Goal: Feedback & Contribution: Contribute content

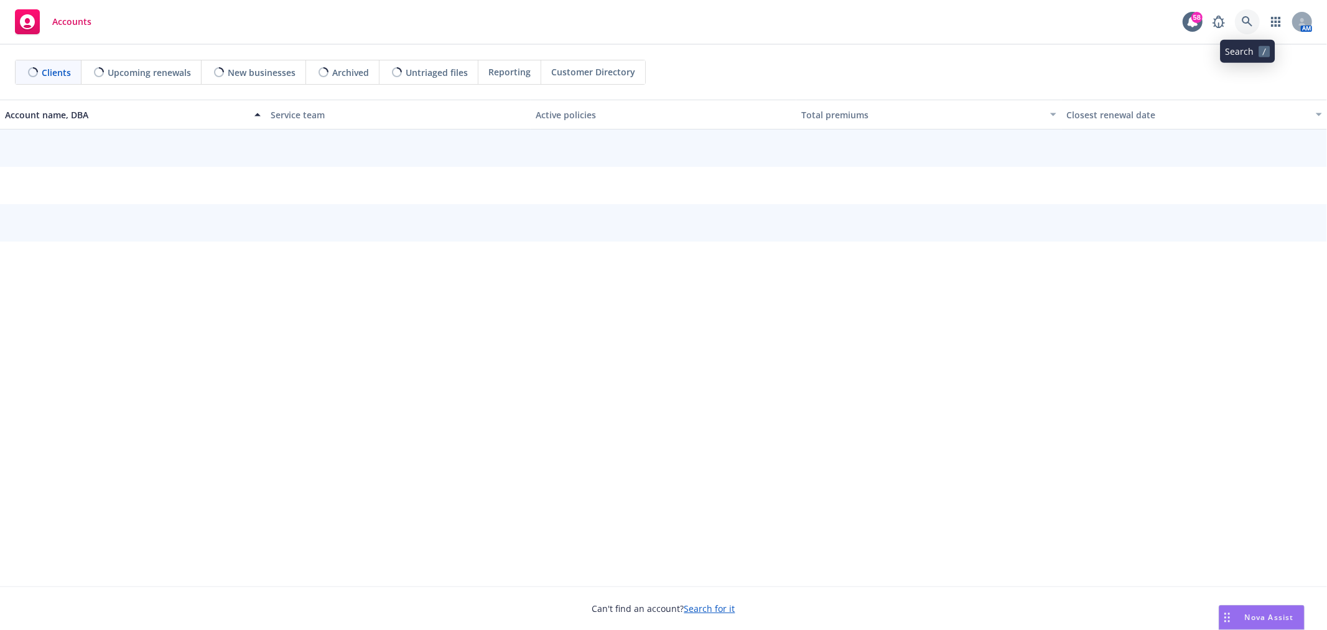
click at [1254, 30] on link at bounding box center [1247, 21] width 25 height 25
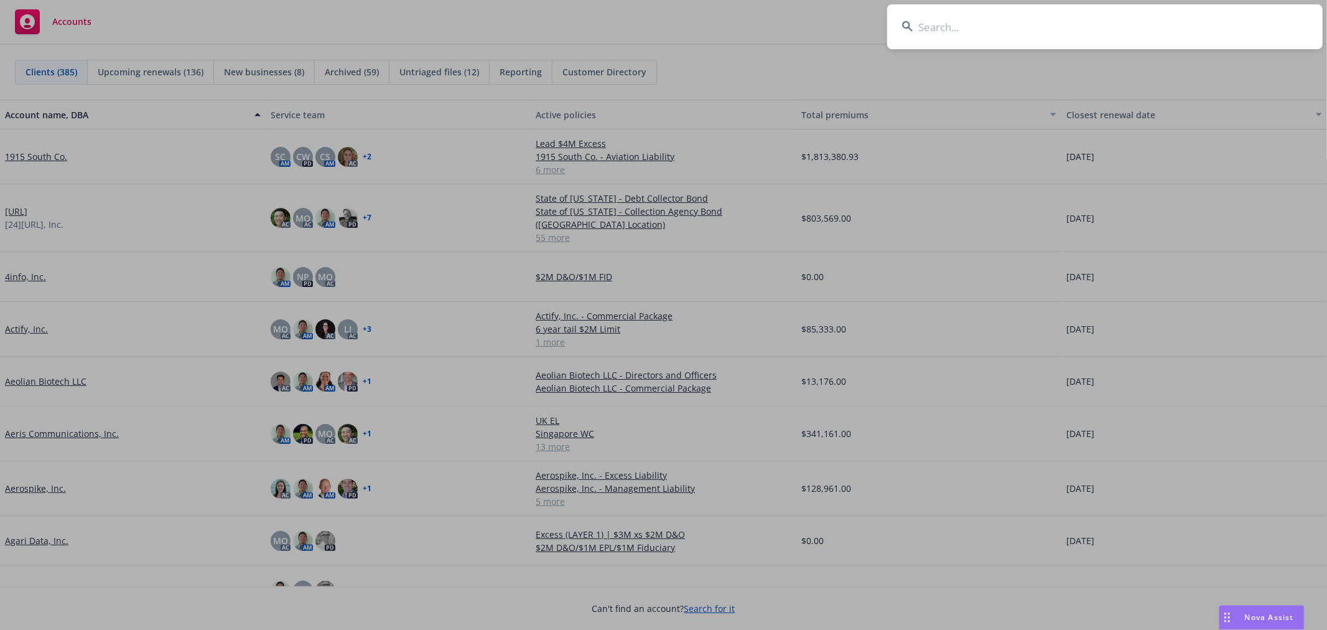
click at [999, 35] on input at bounding box center [1104, 26] width 435 height 45
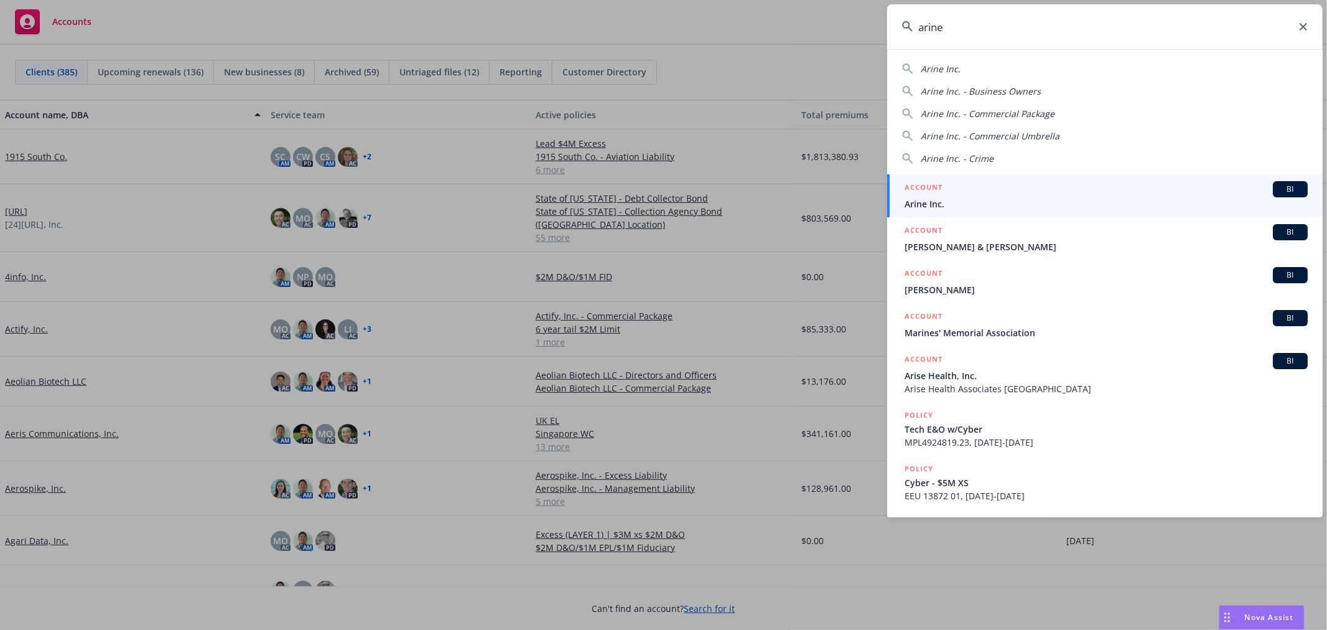
type input "arine"
click at [944, 200] on span "Arine Inc." at bounding box center [1106, 203] width 403 height 13
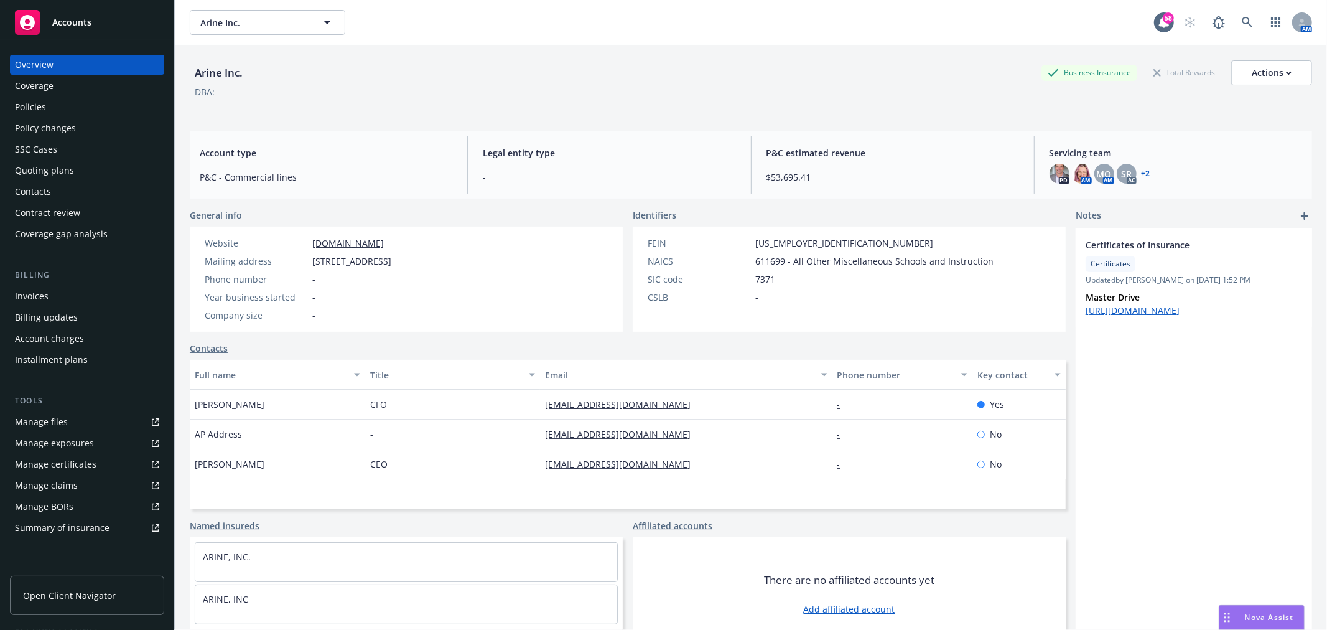
click at [106, 177] on div "Quoting plans" at bounding box center [87, 171] width 144 height 20
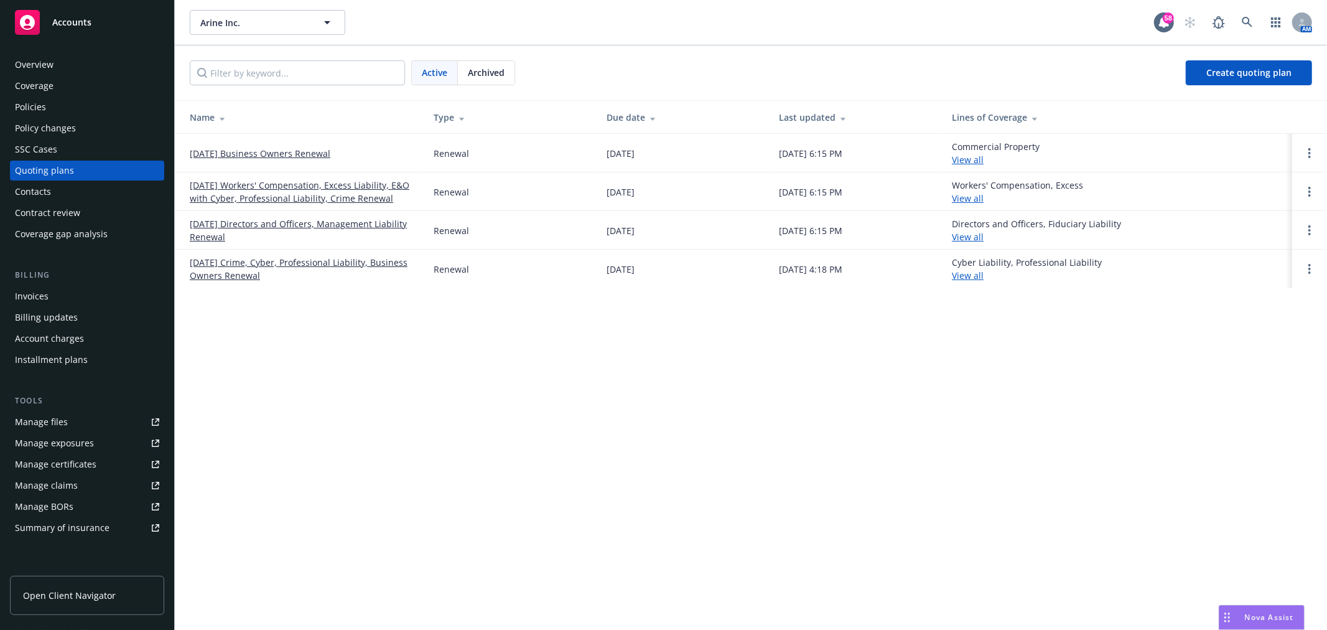
click at [293, 223] on link "09/06/25 Directors and Officers, Management Liability Renewal" at bounding box center [302, 230] width 224 height 26
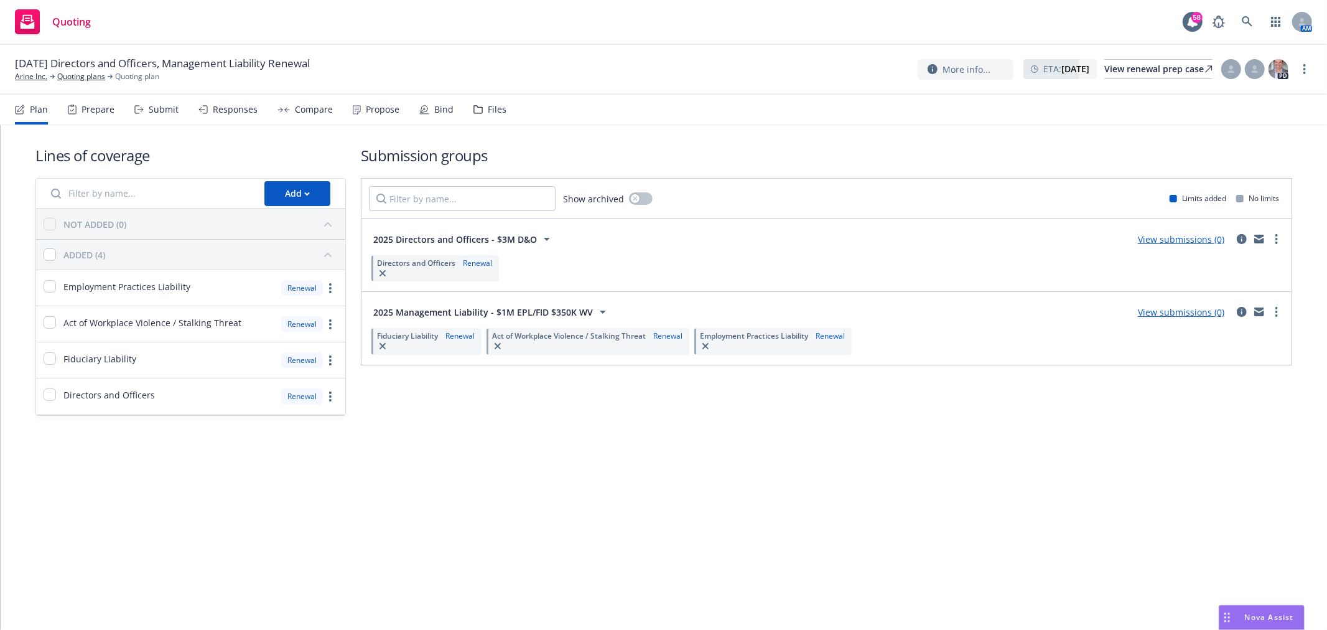
click at [479, 106] on div "Files" at bounding box center [489, 110] width 33 height 30
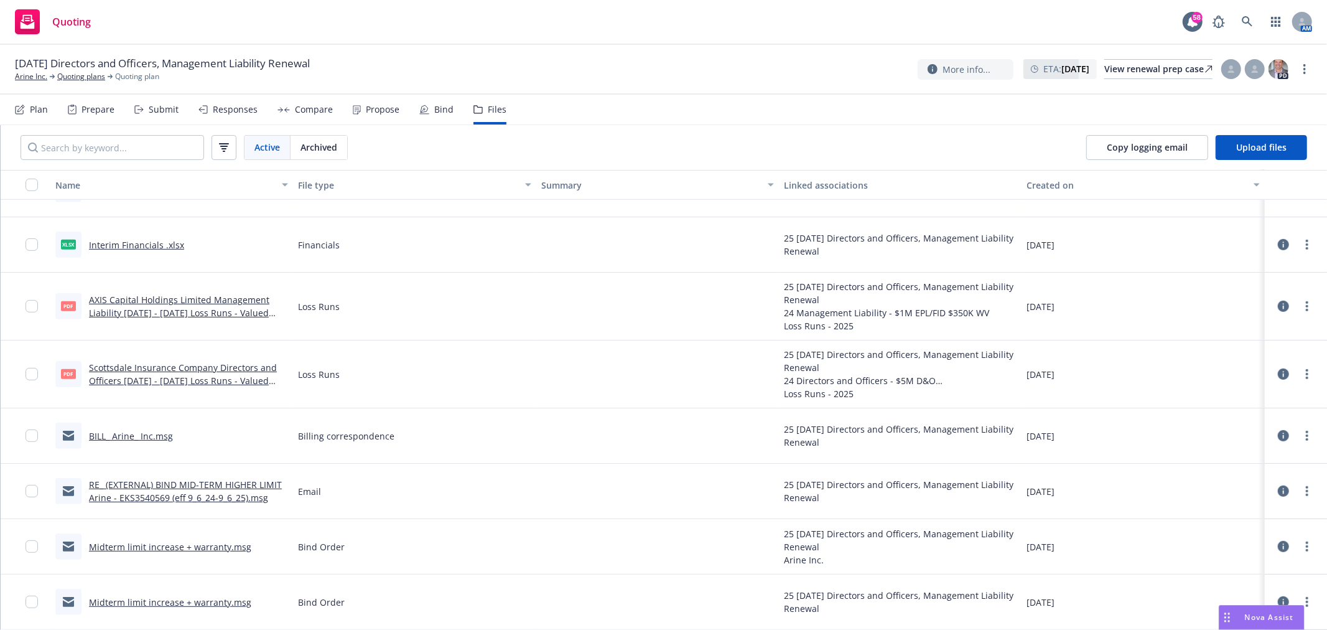
scroll to position [338, 0]
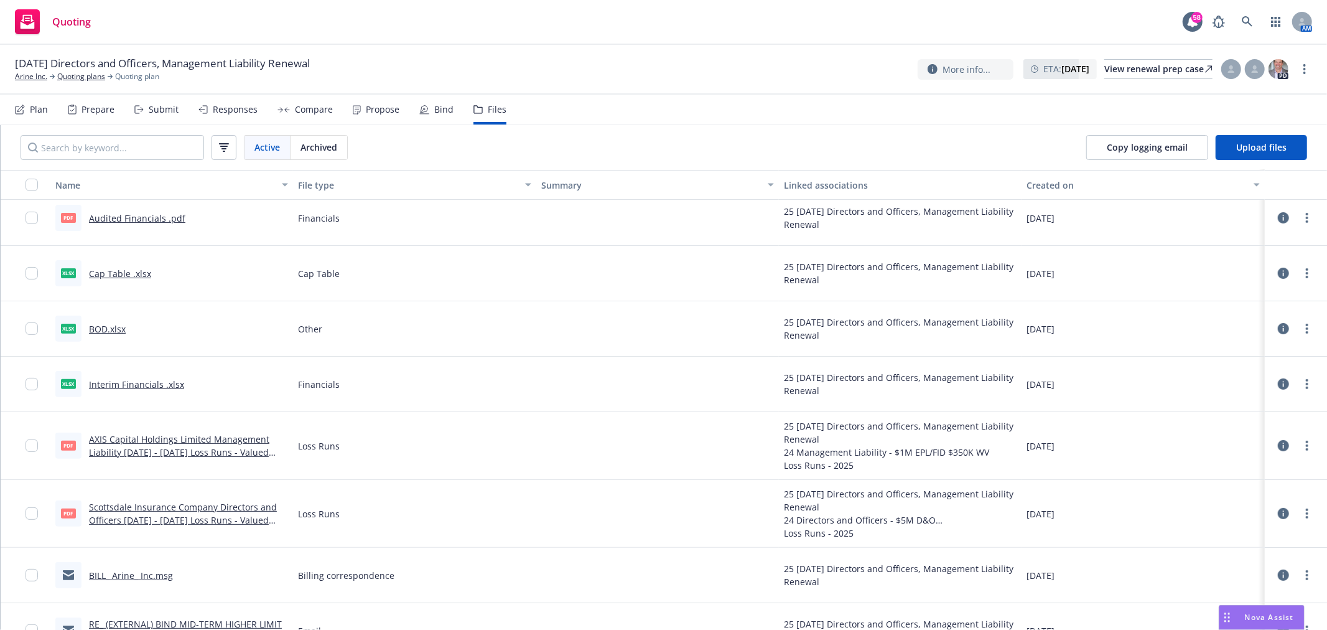
click at [162, 383] on link "Interim Financials .xlsx" at bounding box center [136, 384] width 95 height 12
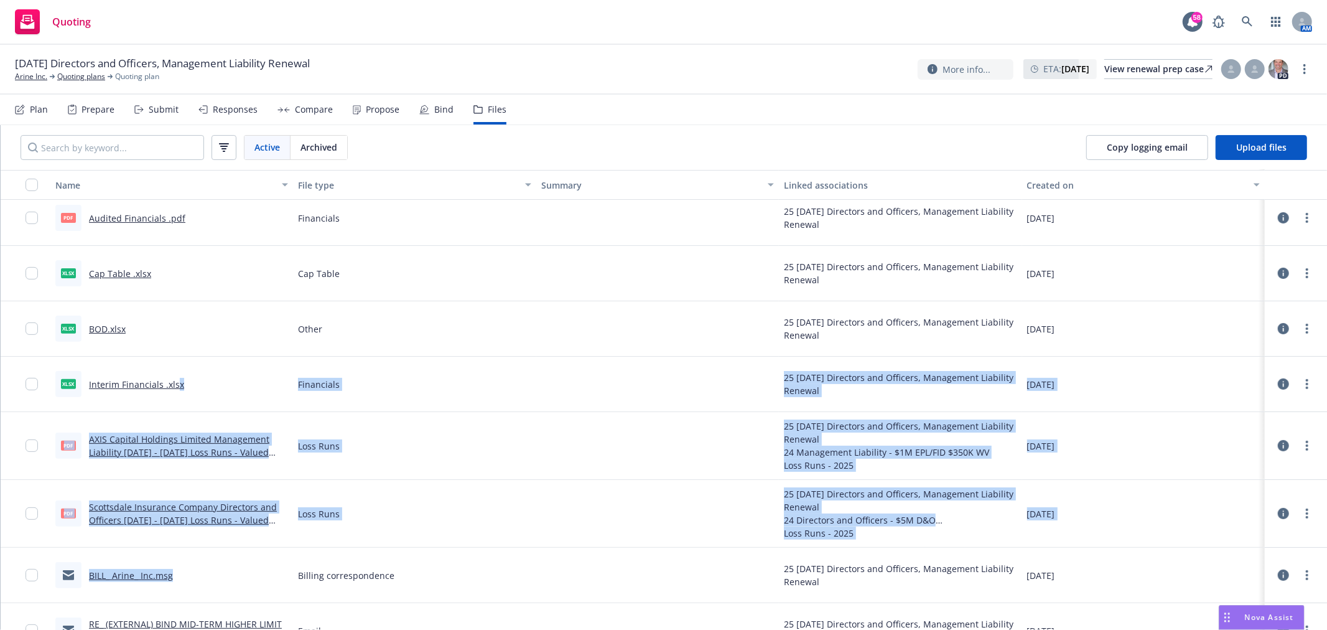
scroll to position [477, 0]
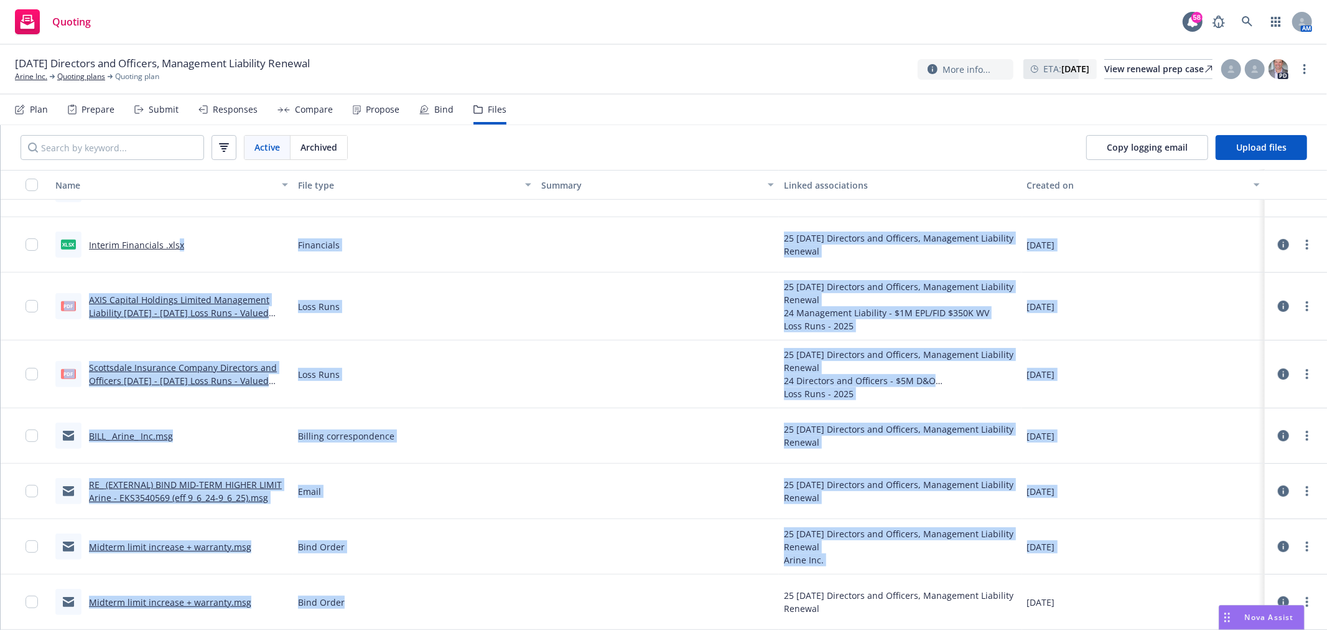
drag, startPoint x: 174, startPoint y: 384, endPoint x: 477, endPoint y: 1066, distance: 745.6
click at [477, 629] on html "Quoting 58 AM 09/06/25 Directors and Officers, Management Liability Renewal Ari…" at bounding box center [663, 315] width 1327 height 630
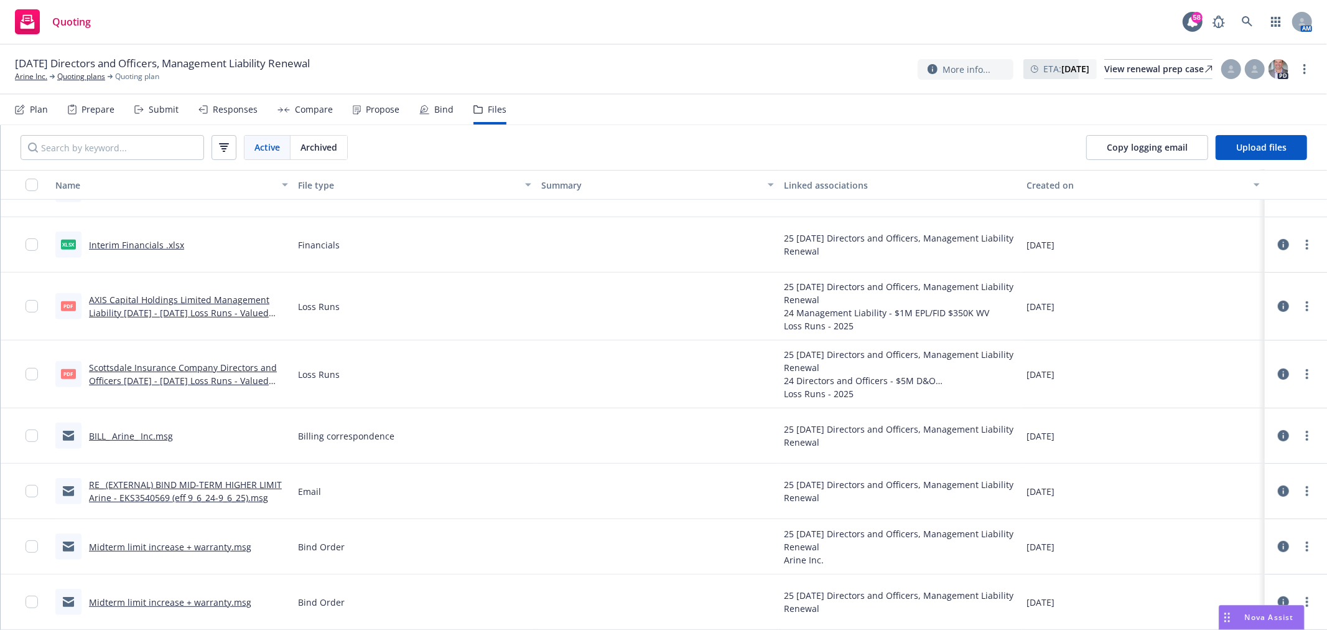
click at [172, 249] on link "Interim Financials .xlsx" at bounding box center [136, 245] width 95 height 12
click at [1249, 27] on icon at bounding box center [1247, 21] width 11 height 11
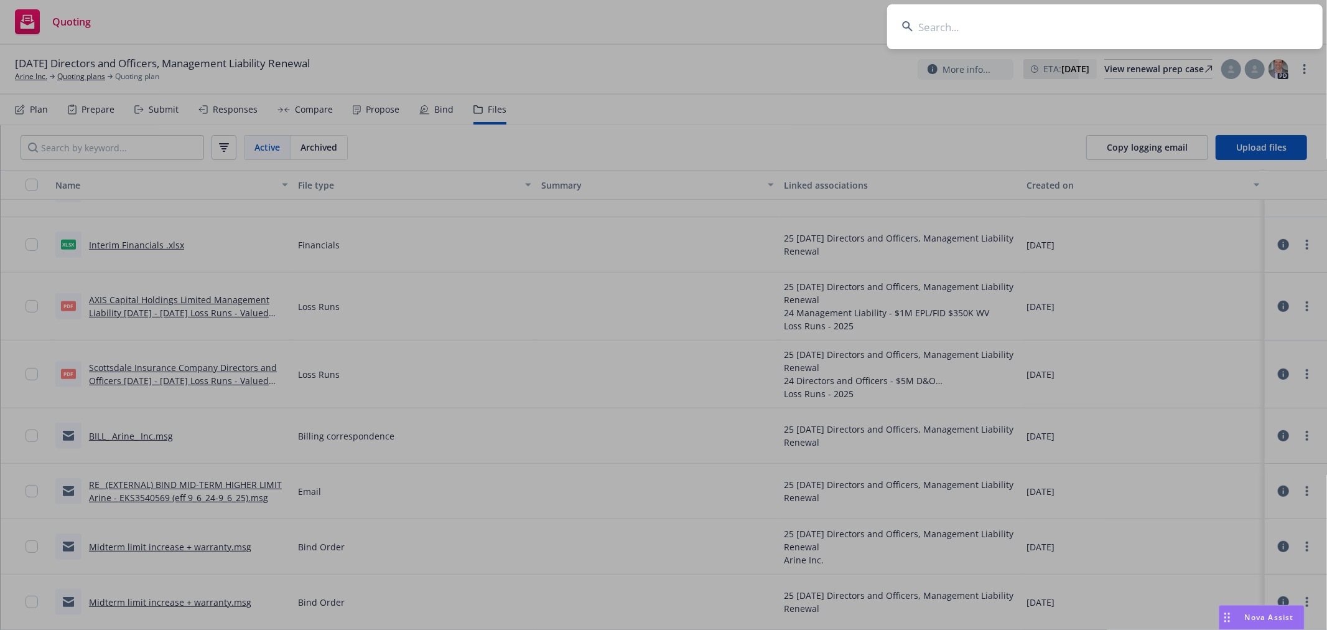
click at [1249, 26] on input at bounding box center [1104, 26] width 435 height 45
type input "substack"
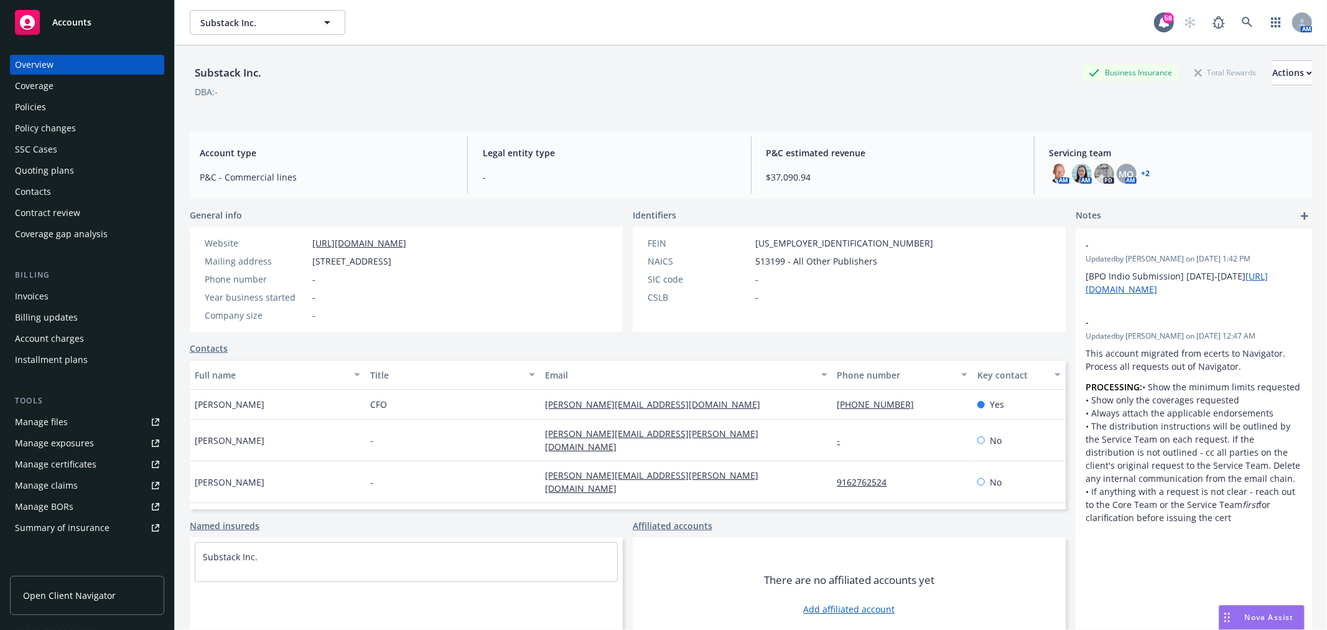
click at [53, 162] on div "Quoting plans" at bounding box center [44, 171] width 59 height 20
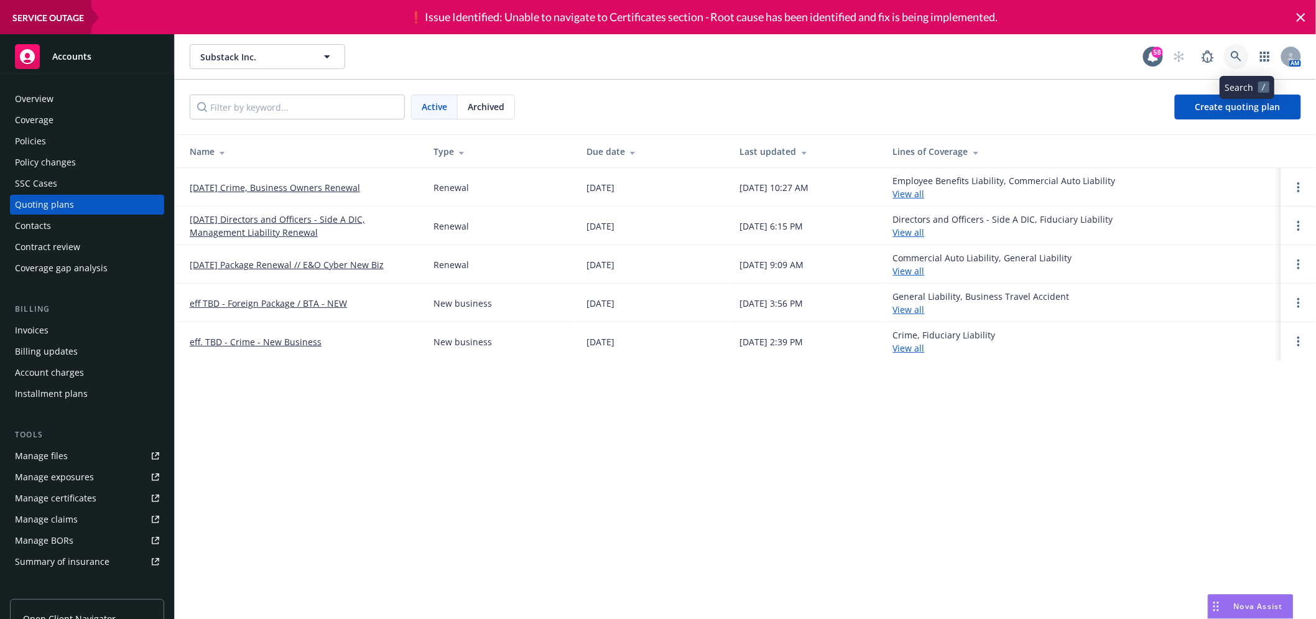
click at [1249, 51] on link at bounding box center [1236, 56] width 25 height 25
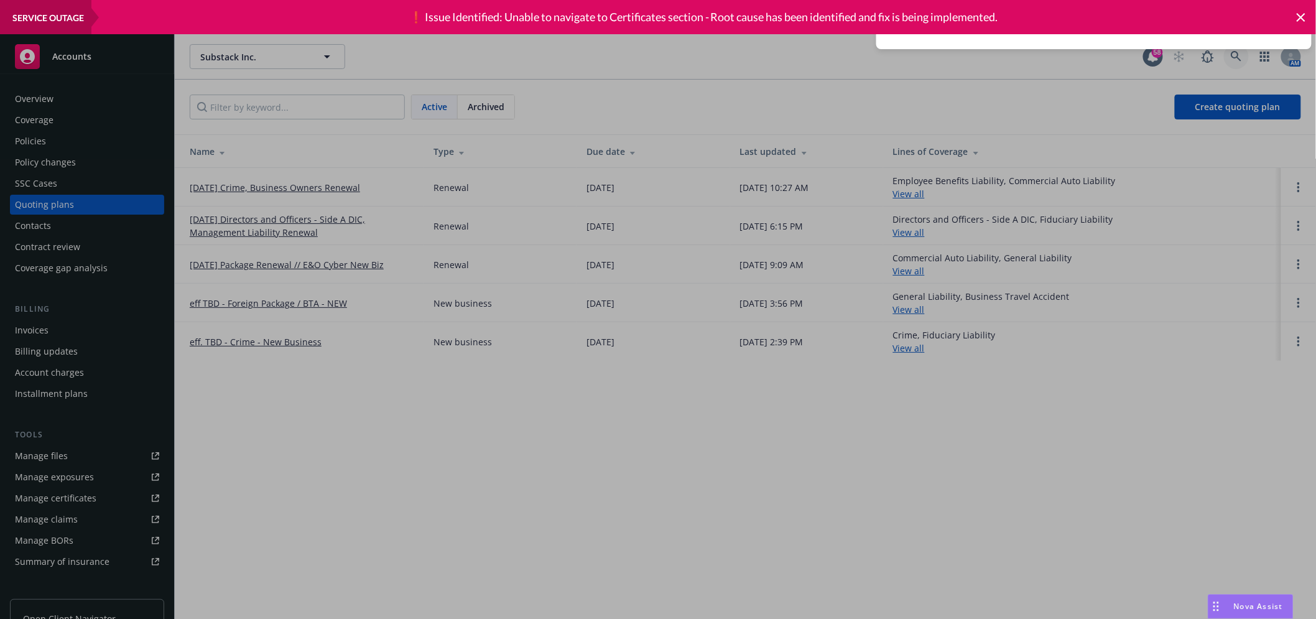
click at [928, 48] on input at bounding box center [1094, 26] width 435 height 45
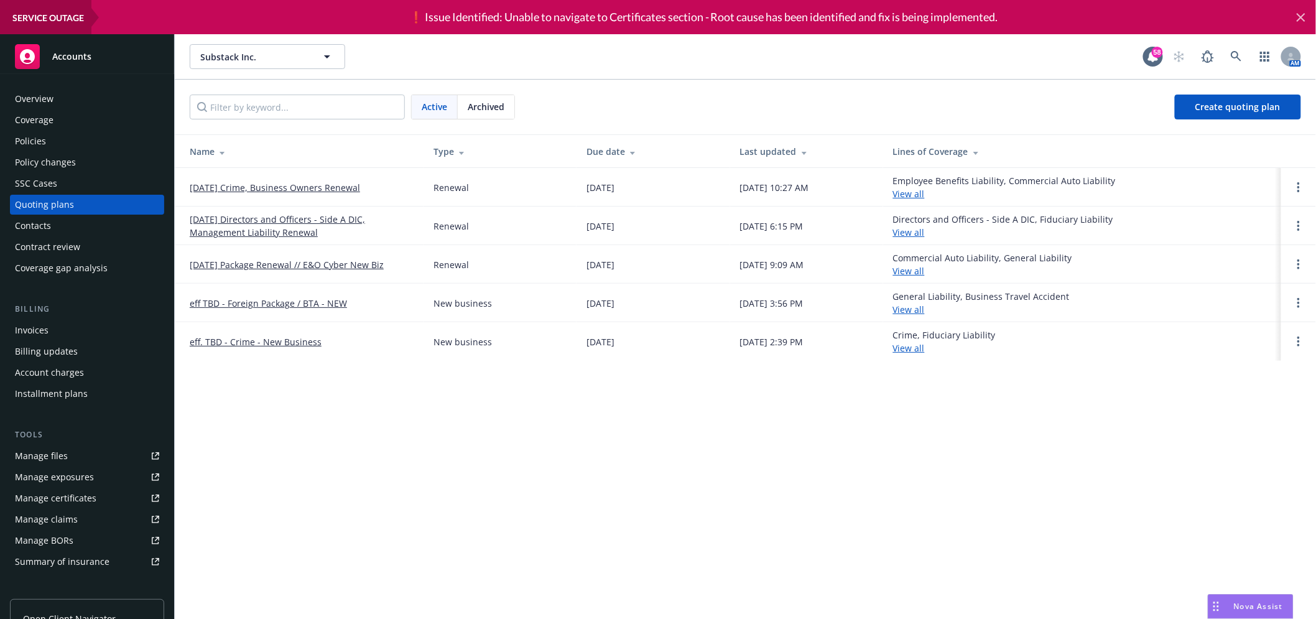
click at [1303, 19] on icon at bounding box center [1301, 17] width 9 height 9
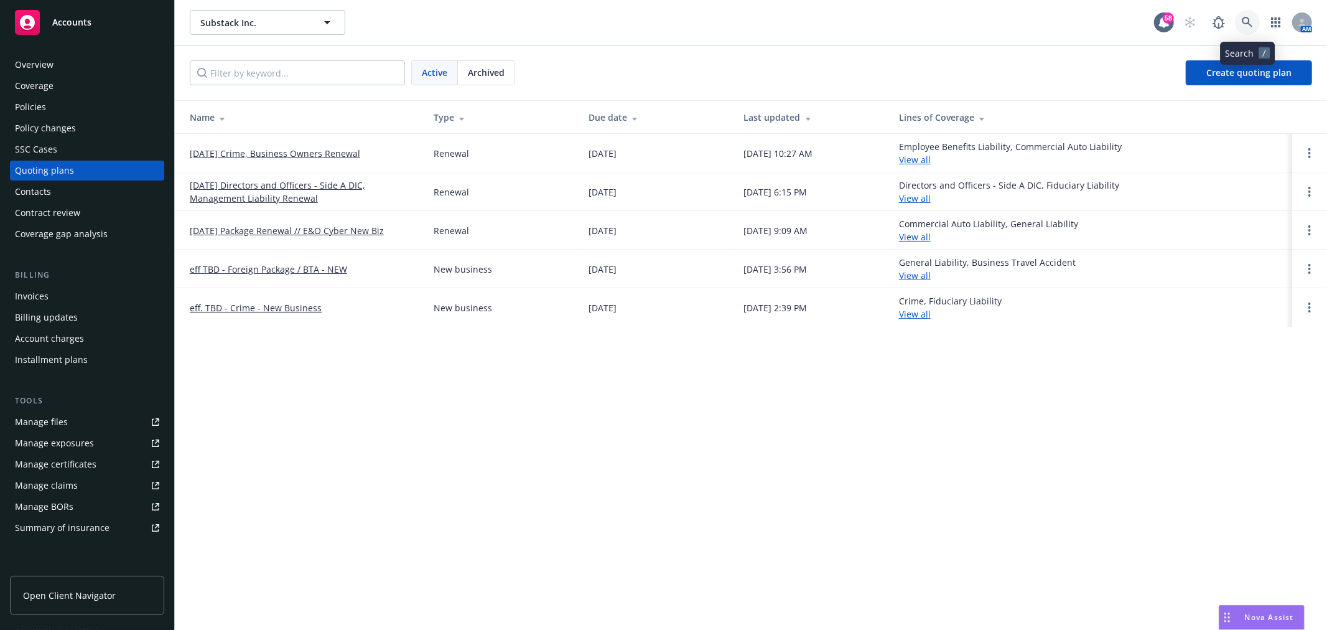
click at [1243, 15] on link at bounding box center [1247, 22] width 25 height 25
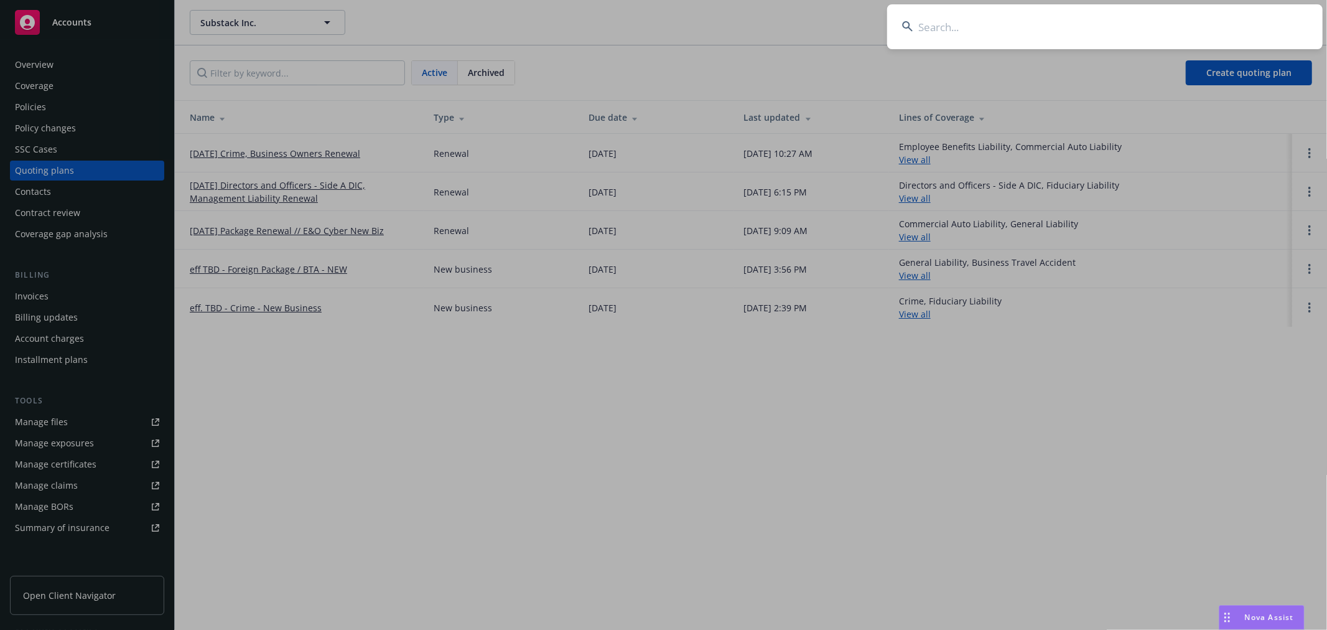
click at [1153, 29] on input at bounding box center [1104, 26] width 435 height 45
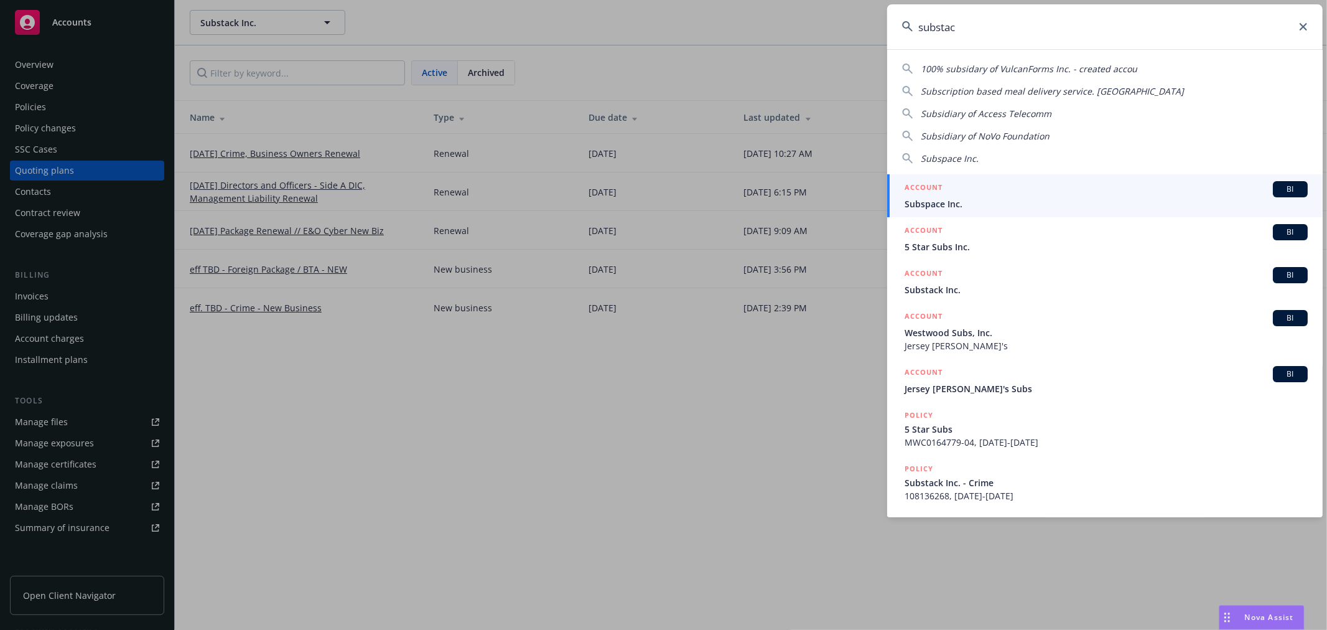
type input "substack"
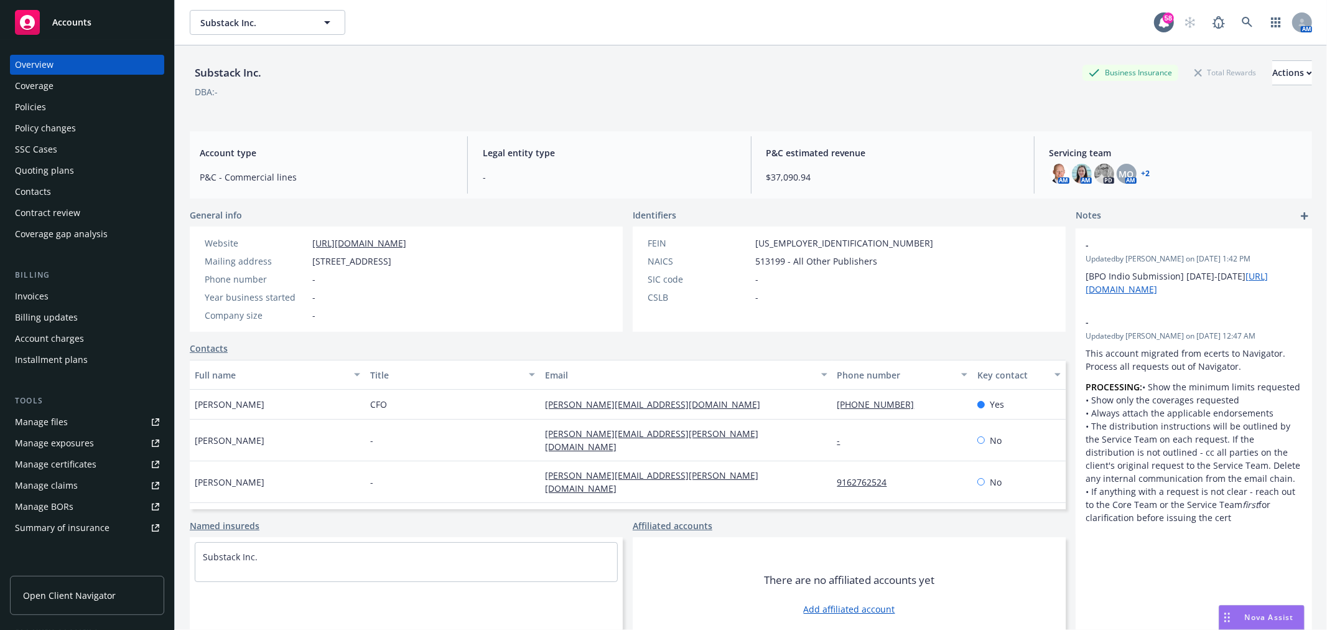
click at [41, 163] on div "Quoting plans" at bounding box center [44, 171] width 59 height 20
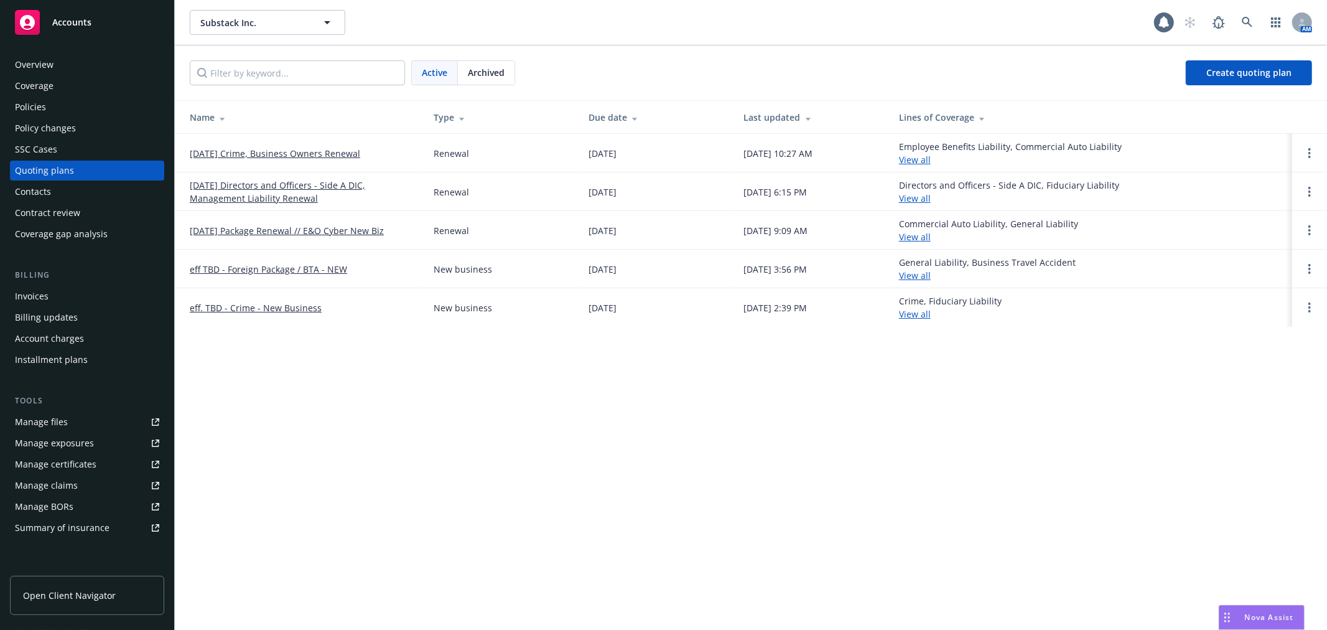
click at [280, 182] on link "[DATE] Directors and Officers - Side A DIC, Management Liability Renewal" at bounding box center [302, 192] width 224 height 26
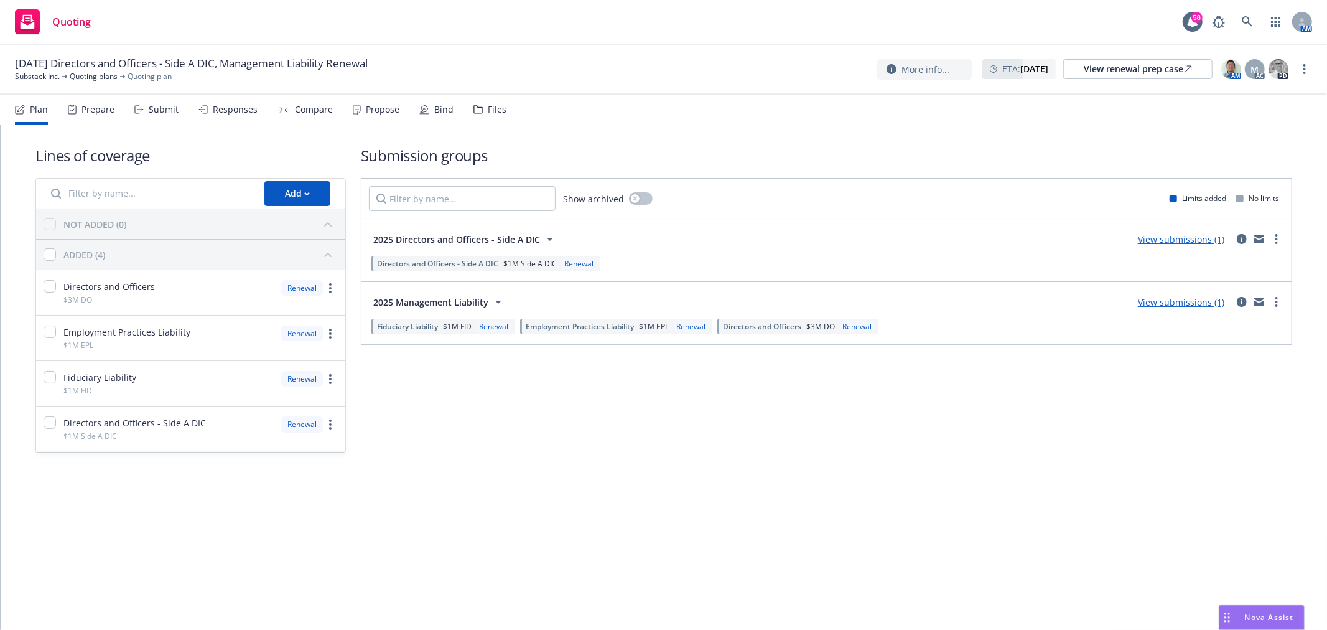
click at [488, 107] on div "Files" at bounding box center [497, 110] width 19 height 10
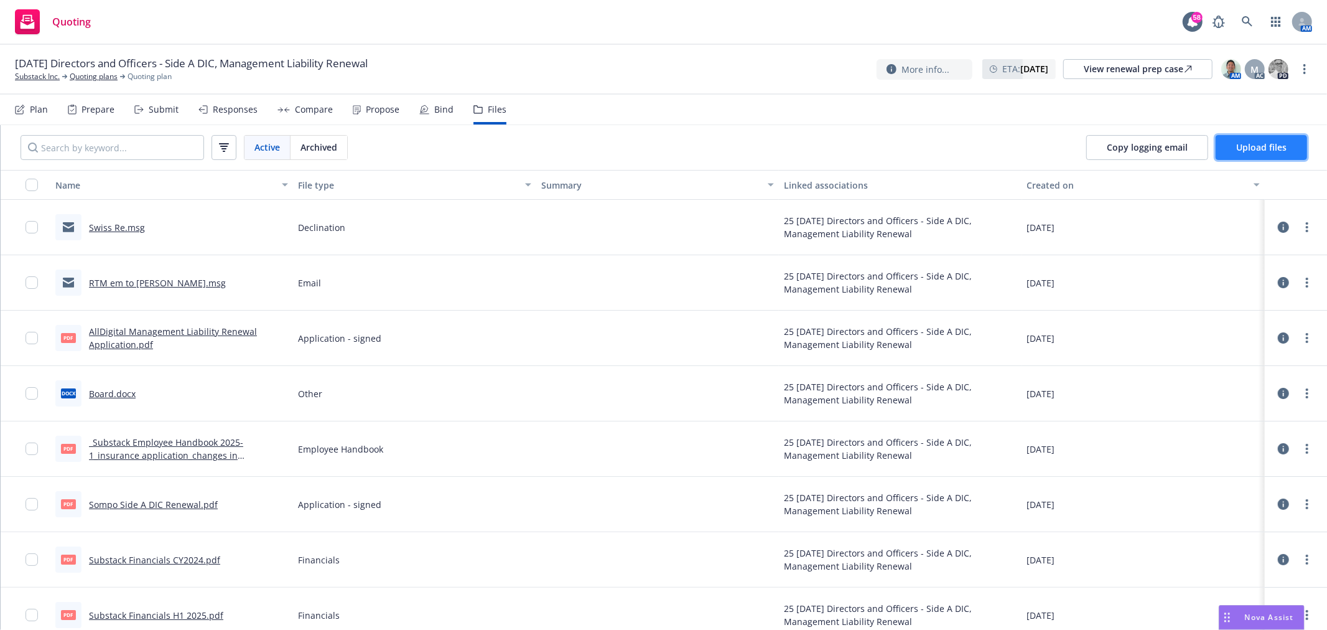
click at [1293, 147] on button "Upload files" at bounding box center [1261, 147] width 91 height 25
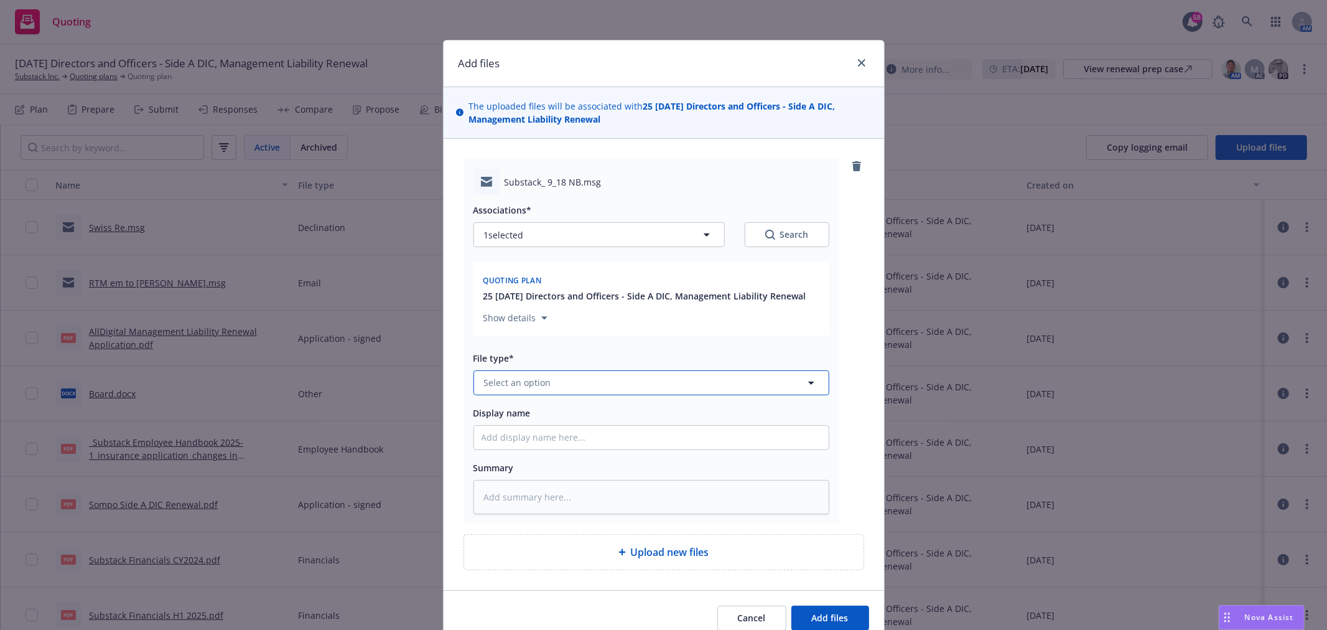
click at [579, 383] on button "Select an option" at bounding box center [651, 382] width 356 height 25
type input "declination"
click at [579, 351] on div "Declination" at bounding box center [652, 348] width 340 height 18
click at [542, 439] on input "Display name" at bounding box center [651, 438] width 355 height 24
type textarea "x"
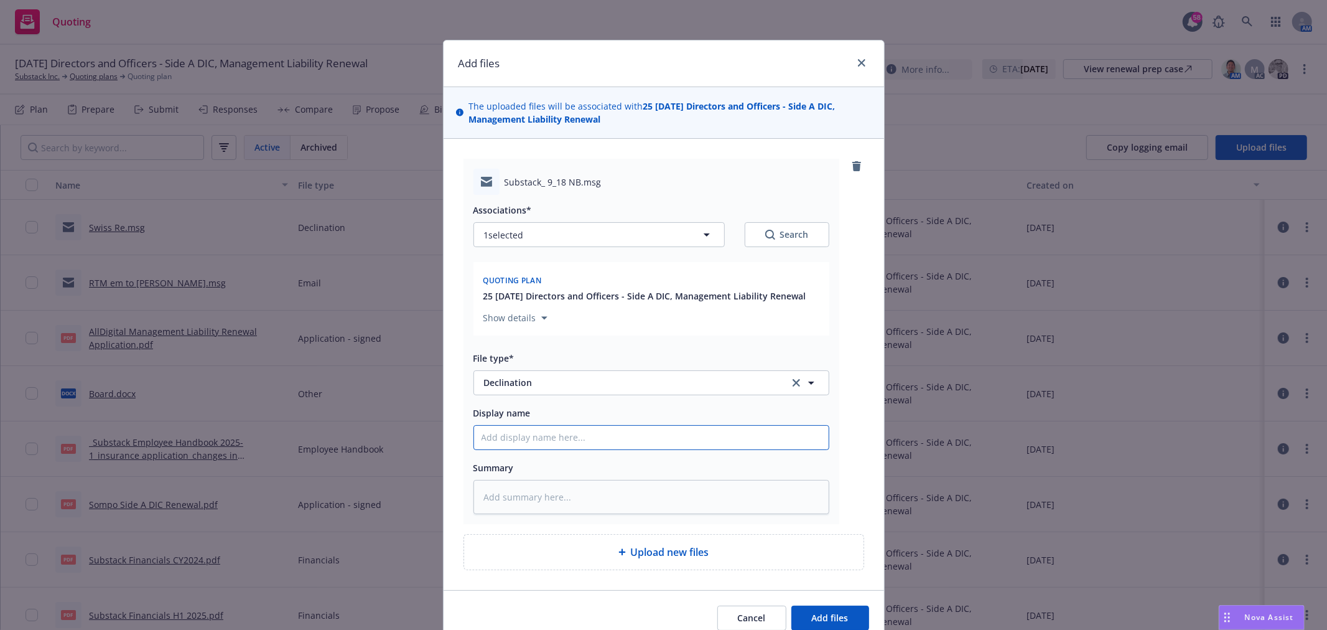
type input "C"
type textarea "x"
type input "Ch"
type textarea "x"
type input "[PERSON_NAME]"
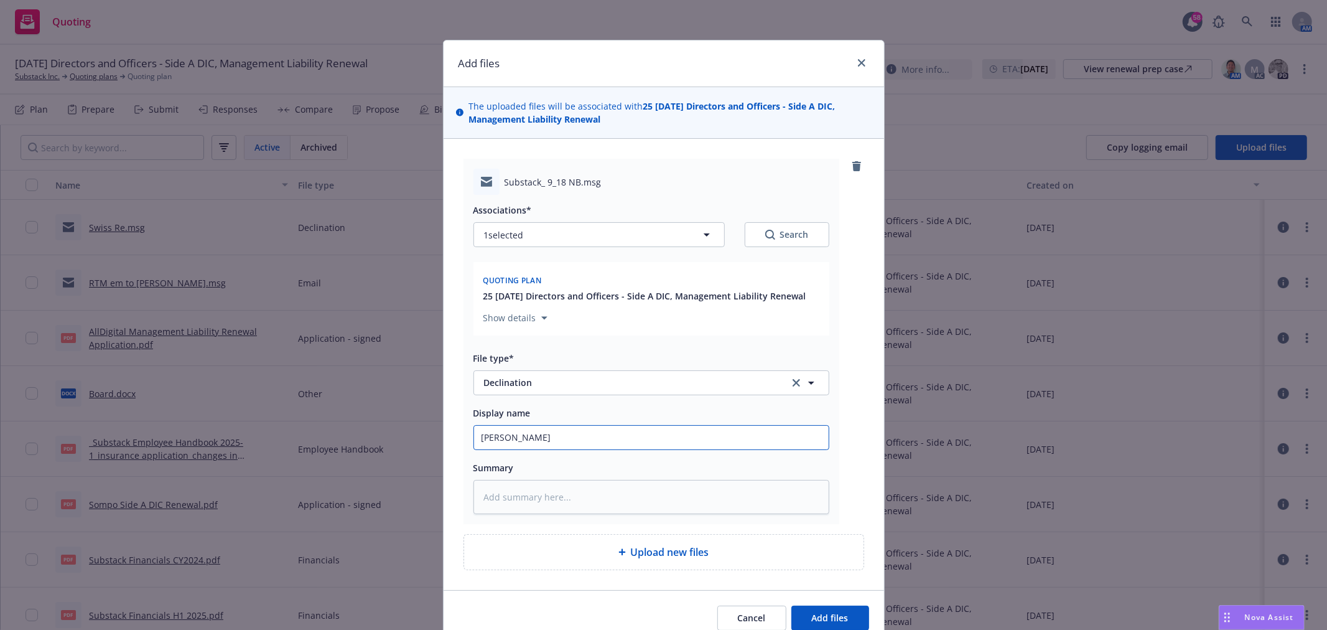
type textarea "x"
type input "Chub"
type textarea "x"
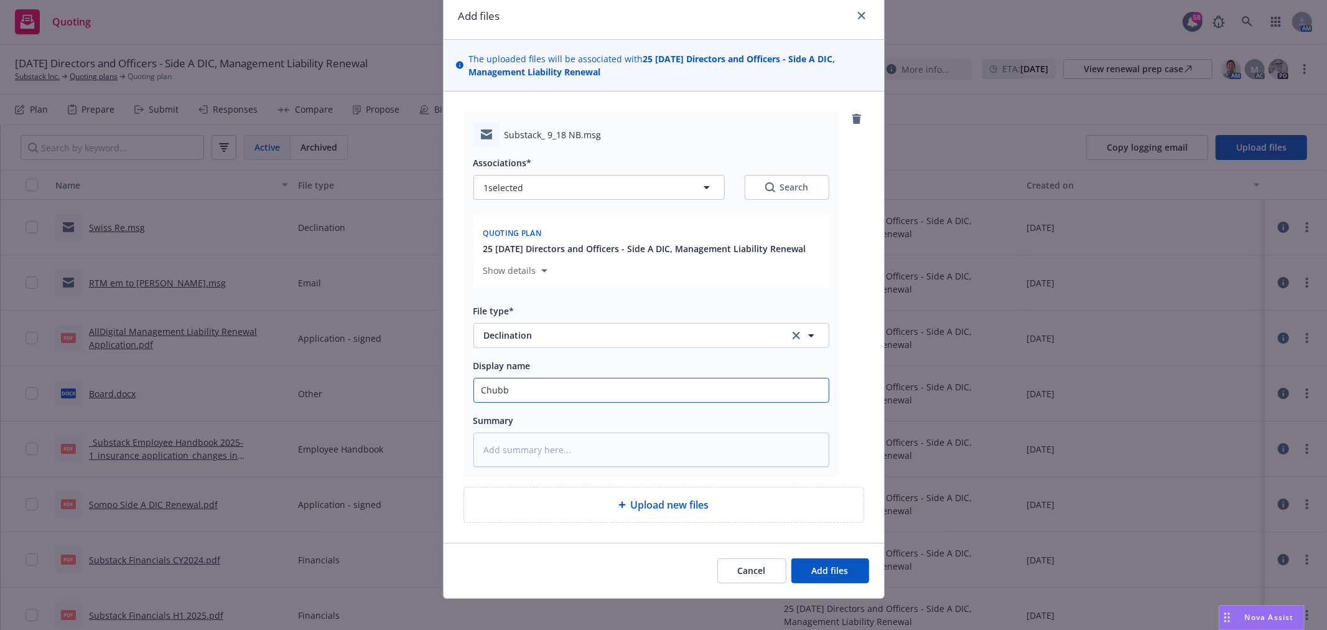
scroll to position [58, 0]
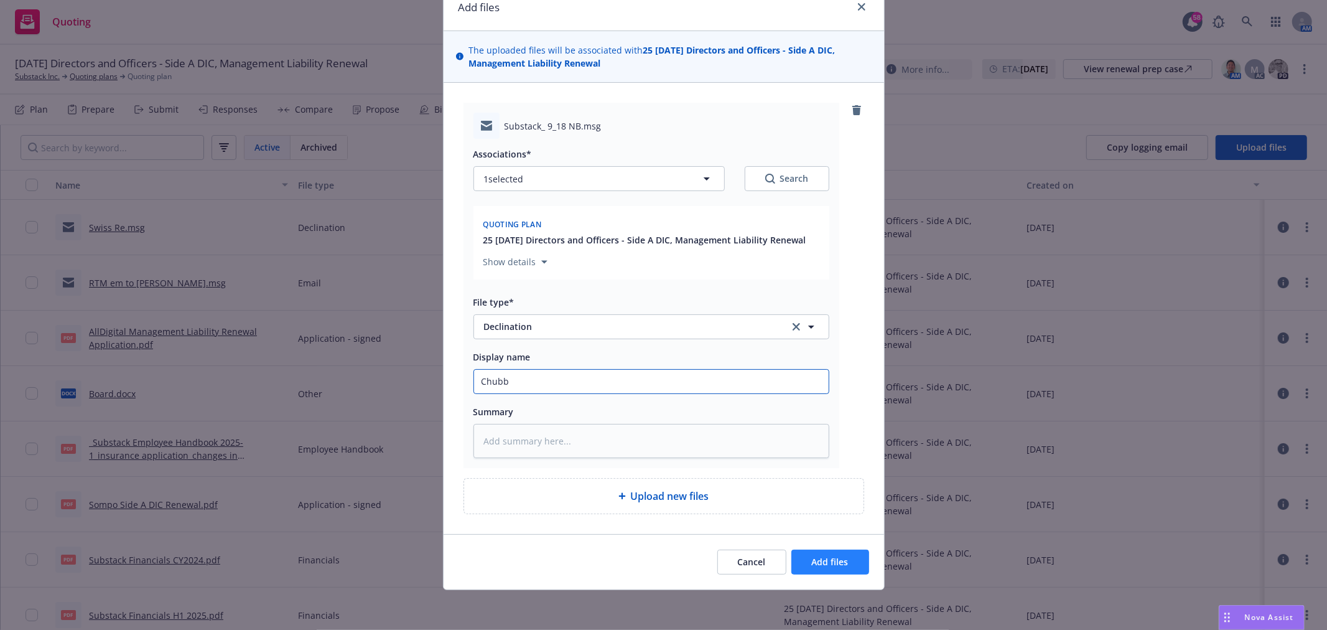
type input "Chubb"
click at [812, 554] on button "Add files" at bounding box center [830, 561] width 78 height 25
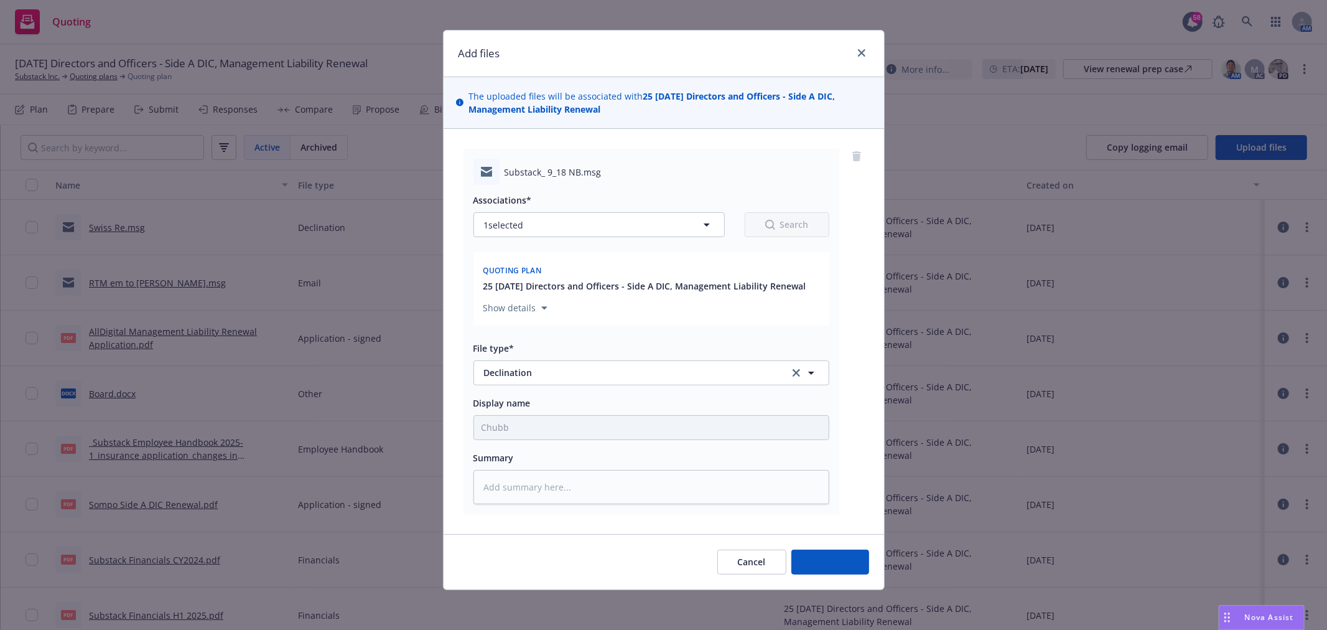
scroll to position [11, 0]
type textarea "x"
